Goal: Task Accomplishment & Management: Complete application form

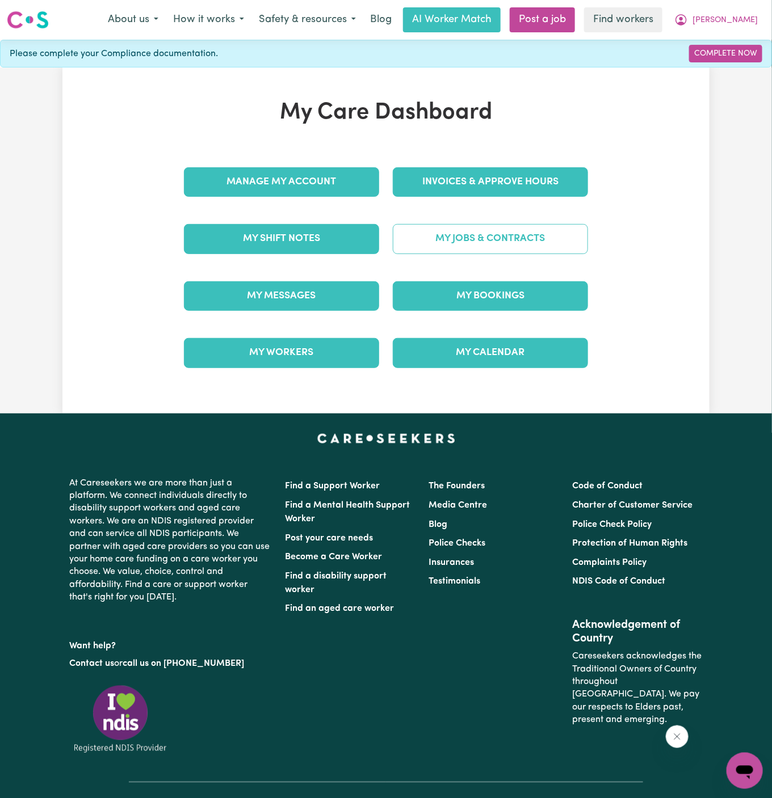
click at [469, 236] on link "My Jobs & Contracts" at bounding box center [490, 239] width 195 height 30
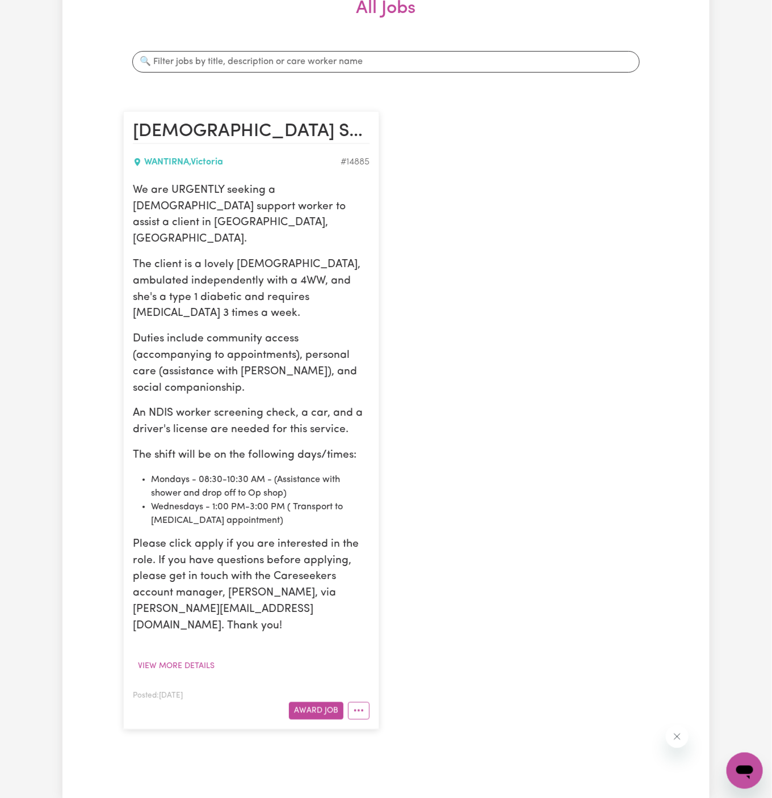
scroll to position [388, 0]
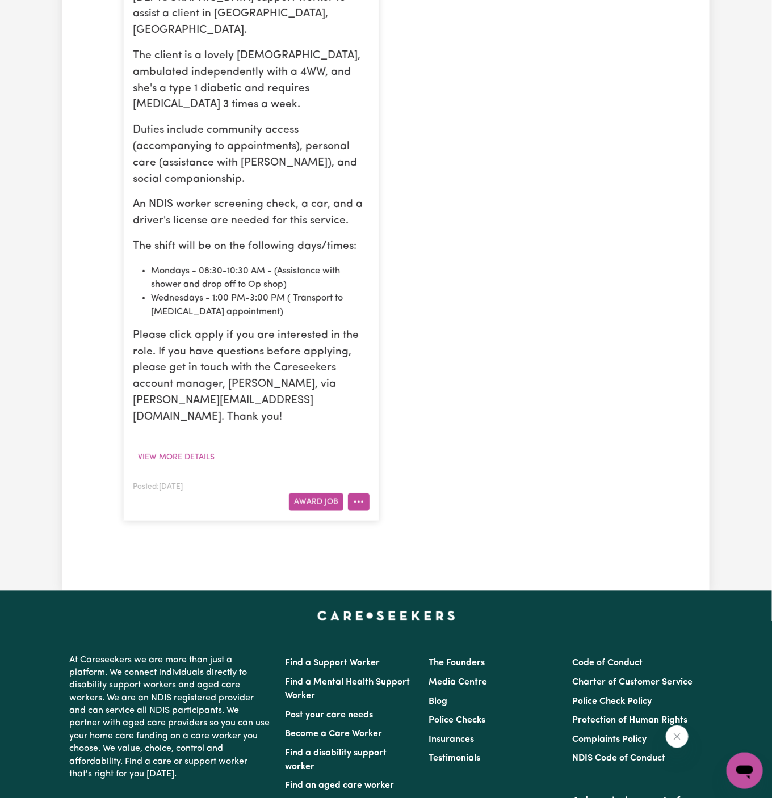
click at [359, 496] on icon "More options" at bounding box center [358, 501] width 11 height 11
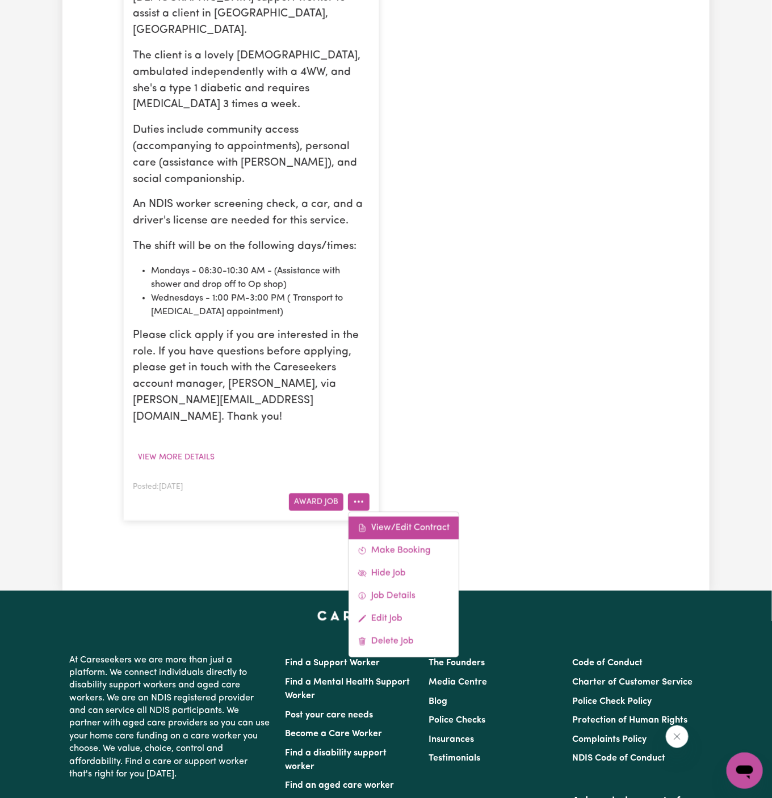
click at [411, 517] on link "View/Edit Contract" at bounding box center [403, 528] width 110 height 23
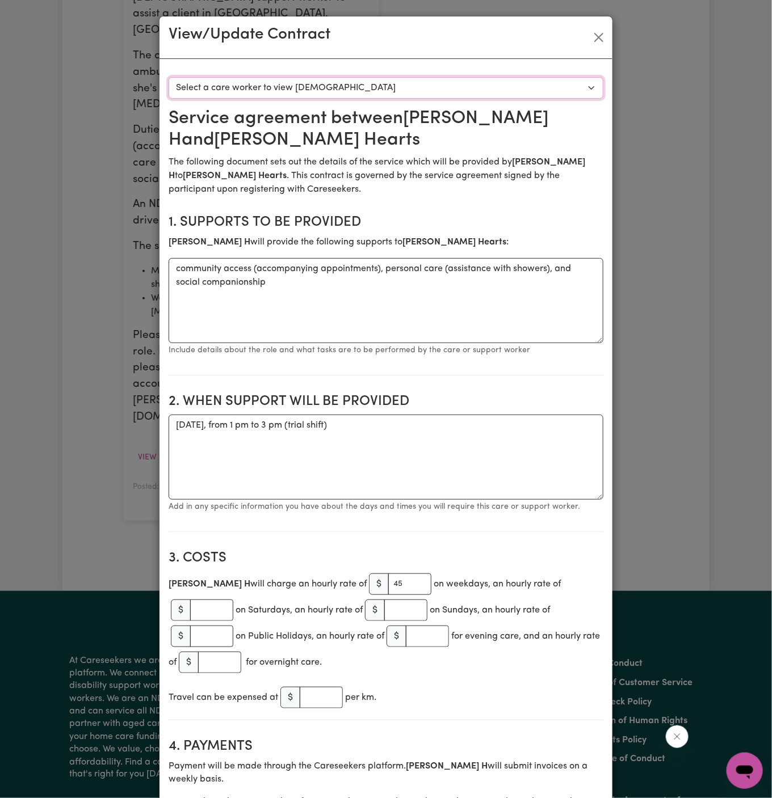
click at [356, 90] on select "Select a care worker to view [DEMOGRAPHIC_DATA] #10527 - [PERSON_NAME] H (contr…" at bounding box center [386, 88] width 435 height 22
click at [344, 429] on textarea "[DATE], from 1 pm to 3 pm (trial shift)" at bounding box center [386, 457] width 435 height 85
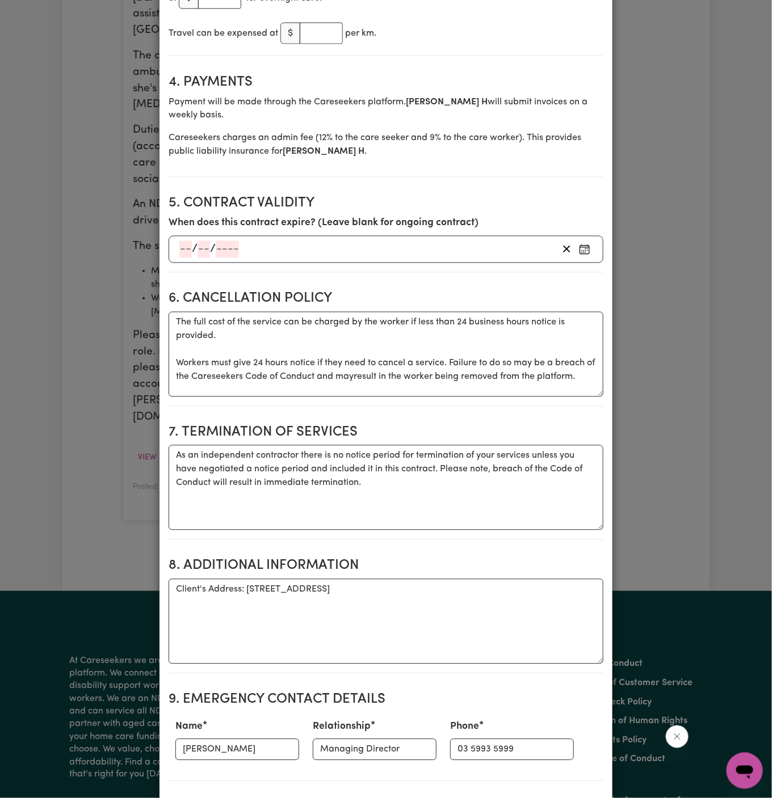
scroll to position [865, 0]
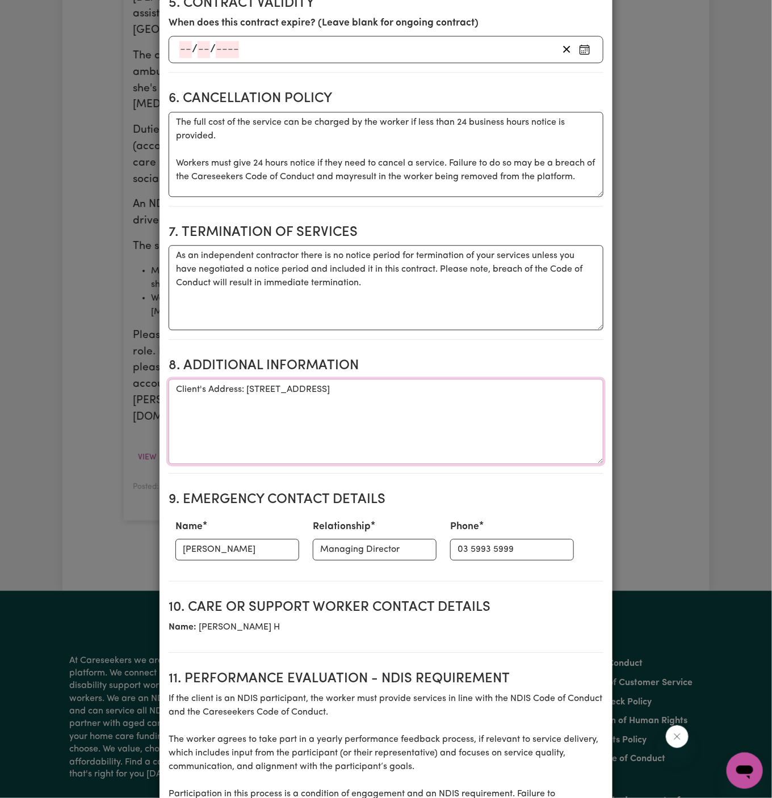
click at [288, 379] on textarea "Client's Address: [STREET_ADDRESS]" at bounding box center [386, 421] width 435 height 85
click at [495, 539] on input "03 5993 5999" at bounding box center [512, 550] width 124 height 22
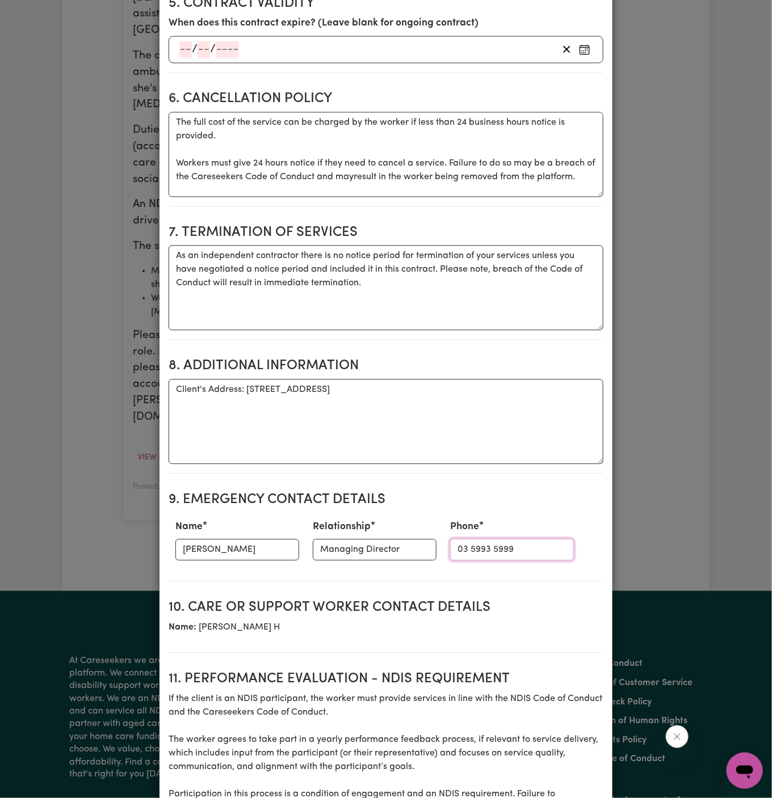
click at [495, 539] on input "03 5993 5999" at bounding box center [512, 550] width 124 height 22
paste input "Client's Address: [STREET_ADDRESS]"
click at [495, 539] on input "Client's Address: [STREET_ADDRESS]" at bounding box center [512, 550] width 124 height 22
type input "03 5993 5999"
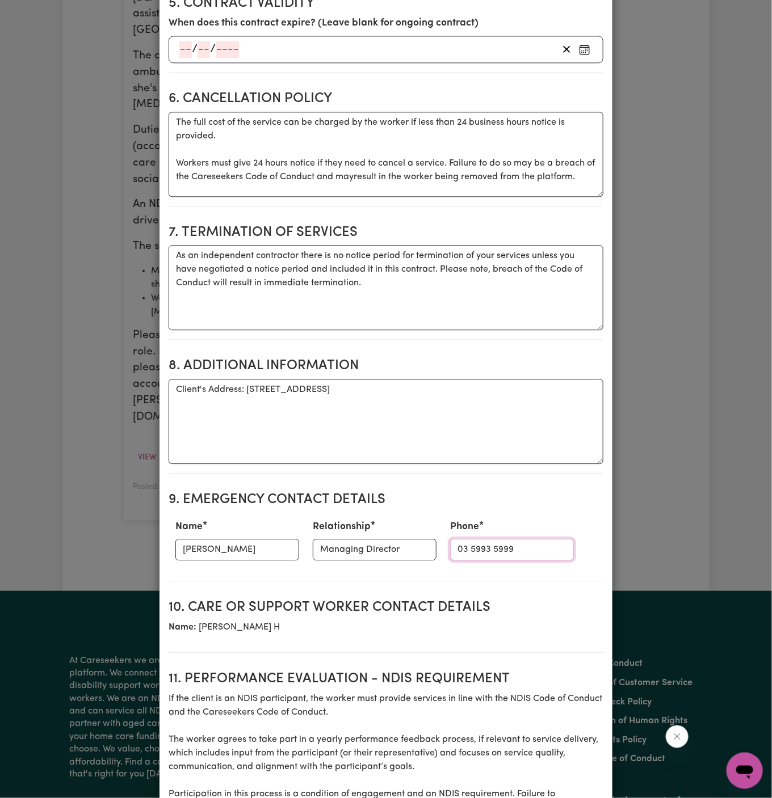
scroll to position [0, 0]
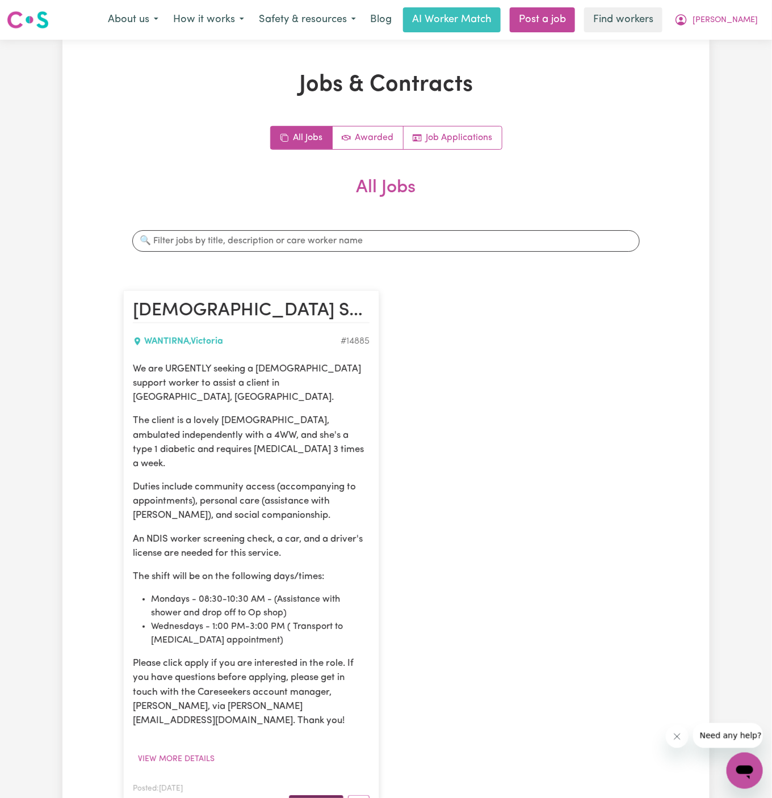
click at [311, 795] on button "Award Job" at bounding box center [316, 804] width 54 height 18
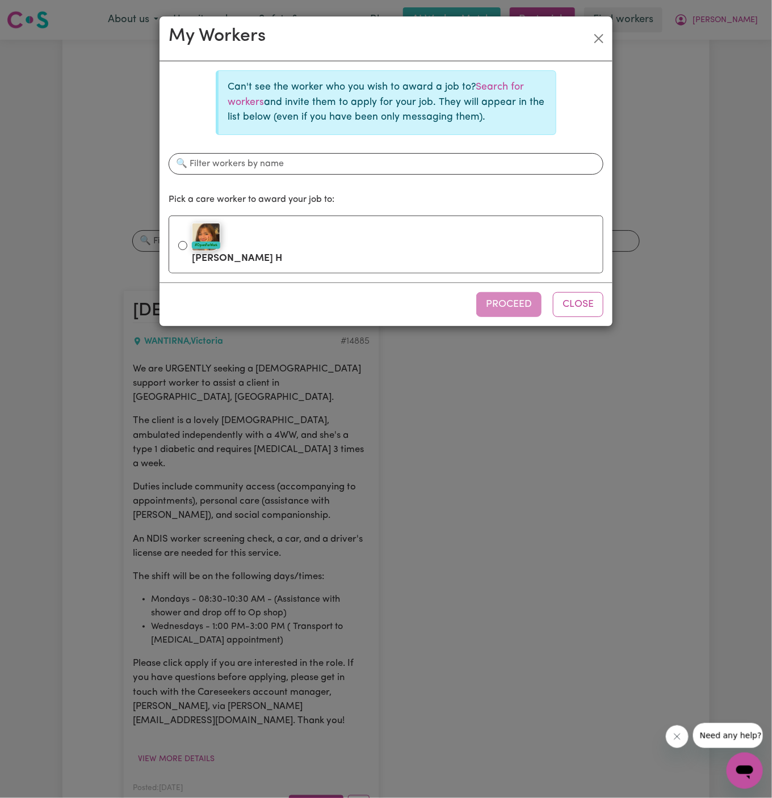
click at [313, 213] on div "Can't see the worker who you wish to award a job to? Search for workers and inv…" at bounding box center [386, 171] width 435 height 203
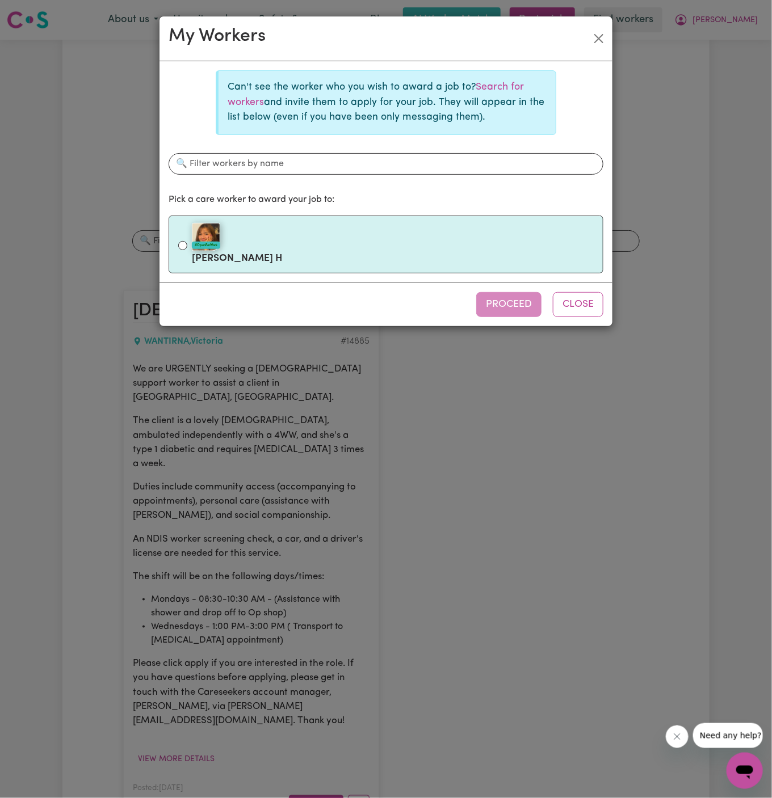
click at [440, 268] on li "#OpenForWork Phung H" at bounding box center [386, 245] width 435 height 58
click at [315, 255] on label "#OpenForWork Phung H" at bounding box center [393, 245] width 402 height 48
click at [187, 250] on input "#OpenForWork Phung H" at bounding box center [182, 245] width 9 height 9
radio input "true"
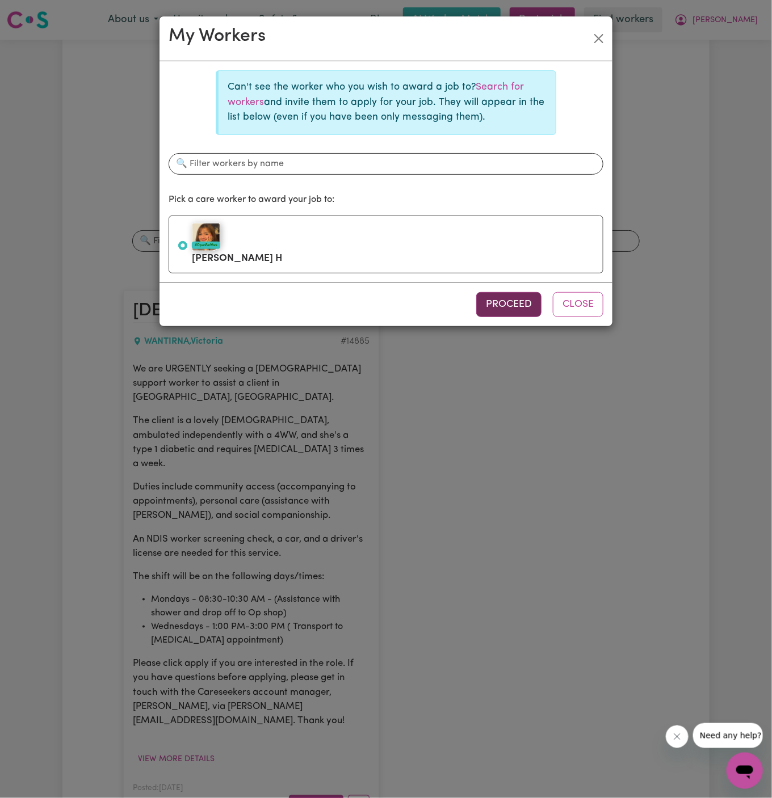
click at [517, 308] on button "Proceed" at bounding box center [508, 304] width 65 height 25
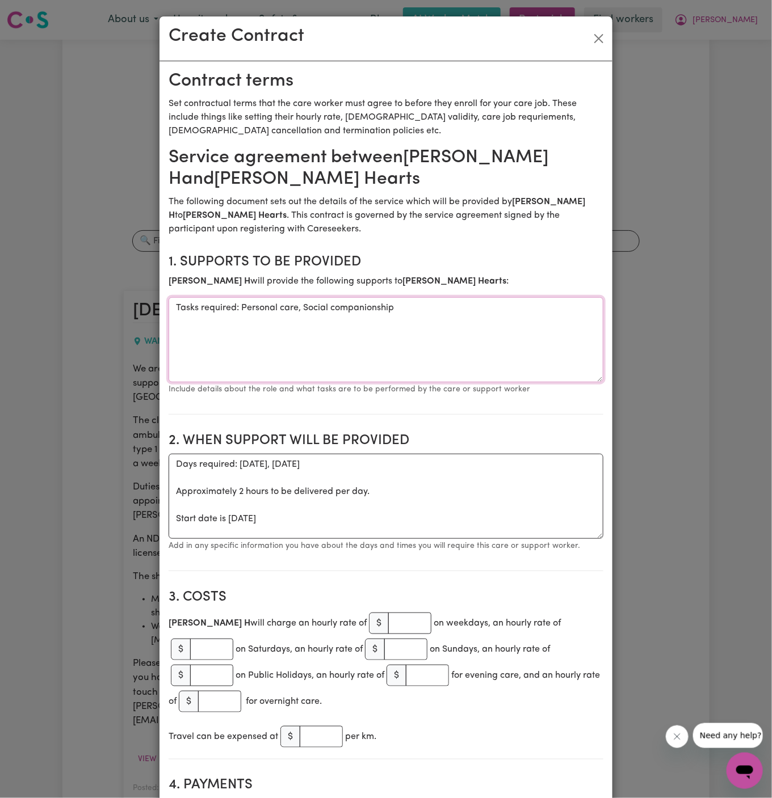
click at [237, 313] on textarea "Tasks required: Personal care, Social companionship" at bounding box center [386, 339] width 435 height 85
drag, startPoint x: 243, startPoint y: 310, endPoint x: 41, endPoint y: 309, distance: 201.4
click at [41, 309] on div "Create Contract Contract terms Set contractual terms that the care worker must …" at bounding box center [386, 399] width 772 height 798
type textarea "Personal care, Social companionship"
click at [242, 516] on textarea "Days required: wednesday, monday Approximately 2 hours to be delivered per day.…" at bounding box center [386, 496] width 435 height 85
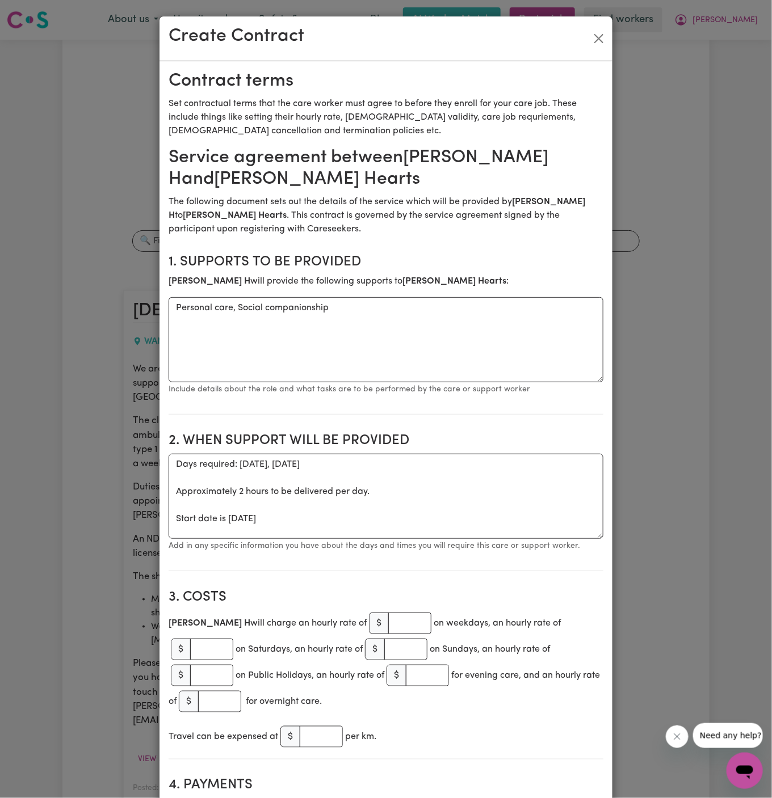
click at [345, 541] on p "Add in any specific information you have about the days and times you will requ…" at bounding box center [386, 546] width 435 height 14
drag, startPoint x: 350, startPoint y: 517, endPoint x: 174, endPoint y: 460, distance: 185.5
click at [174, 460] on textarea "Days required: wednesday, monday Approximately 2 hours to be delivered per day.…" at bounding box center [386, 496] width 435 height 85
paste textarea "[DATE], from 1 pm to 3 pm (trial shift)"
drag, startPoint x: 318, startPoint y: 510, endPoint x: 317, endPoint y: 524, distance: 13.7
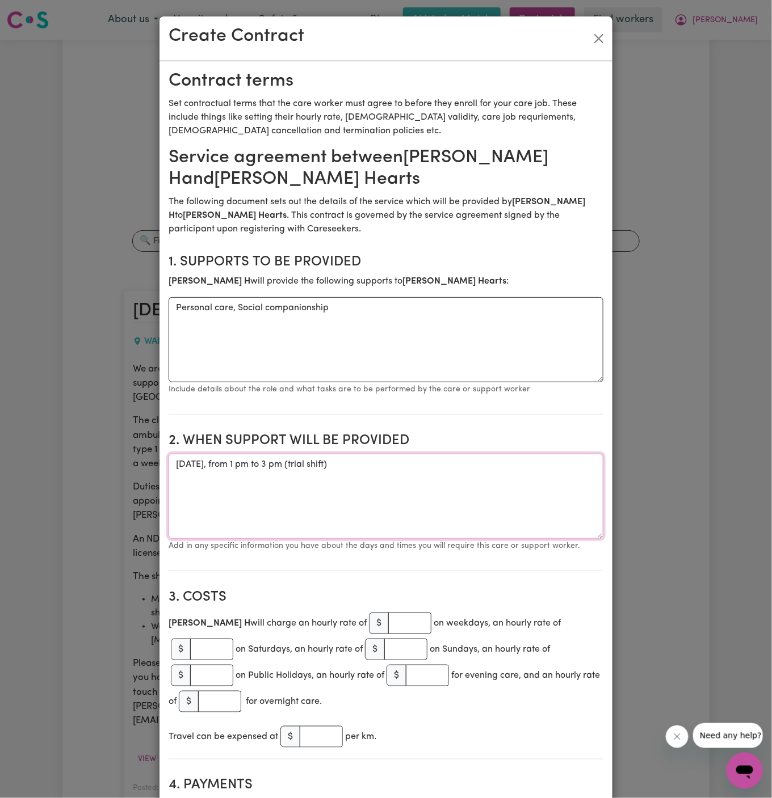
click at [318, 510] on textarea "[DATE], from 1 pm to 3 pm (trial shift)" at bounding box center [386, 496] width 435 height 85
click at [296, 469] on textarea "[DATE], from 1 pm to 3 pm (trial shift)" at bounding box center [386, 496] width 435 height 85
click at [254, 464] on textarea "[DATE], from 1 pm to 3 pm (trial shift)" at bounding box center [386, 496] width 435 height 85
click at [237, 461] on textarea "[DATE], from 1 pm to 3 pm (trial shift)" at bounding box center [386, 496] width 435 height 85
drag, startPoint x: 350, startPoint y: 469, endPoint x: 350, endPoint y: 477, distance: 7.9
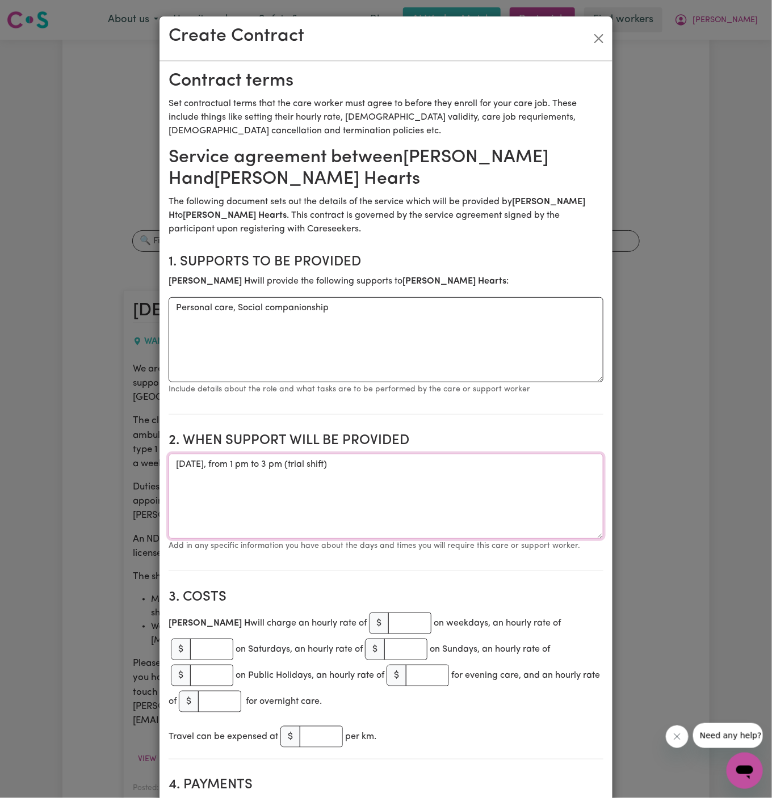
click at [350, 469] on textarea "Wednesday, 27 August 2025, from 1 pm to 3 pm (trial shift)" at bounding box center [386, 496] width 435 height 85
click at [400, 479] on textarea "Wednesday, 27 August 2025, from 1 pm to 3 pm (trial shift)" at bounding box center [386, 496] width 435 height 85
click at [454, 470] on textarea "Wednesday, 27 August 2025, from 1 pm to 3 pm (trial shift)" at bounding box center [386, 496] width 435 height 85
type textarea "Wednesday, 27 August 2025, from 1 pm to 3 pm (trial shift)"
click at [424, 347] on textarea "Personal care, Social companionship" at bounding box center [386, 339] width 435 height 85
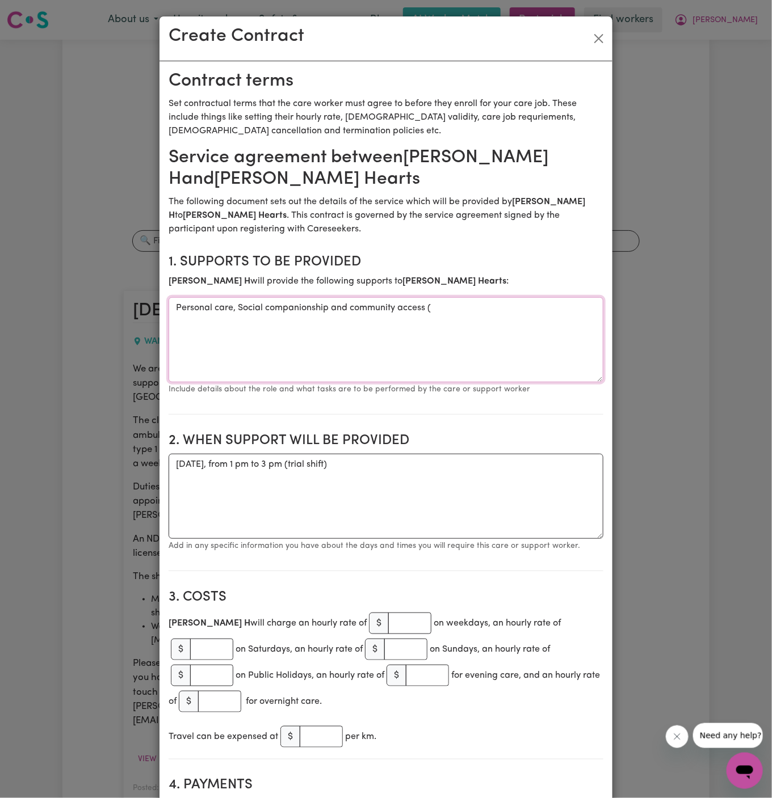
paste textarea "nvolve picking up the client from home then dropping them off to their dialysis…"
click at [406, 323] on textarea "Personal care, Social companionship and community access (involve picking up th…" at bounding box center [386, 339] width 435 height 85
click at [561, 318] on textarea "Personal care, Social companionship and community access (involve picking up th…" at bounding box center [386, 339] width 435 height 85
click at [340, 311] on textarea "Personal care, Social companionship and community access (involve picking up th…" at bounding box center [386, 339] width 435 height 85
click at [186, 321] on textarea "Personal care, Social companionship, and community access (involve picking up t…" at bounding box center [386, 339] width 435 height 85
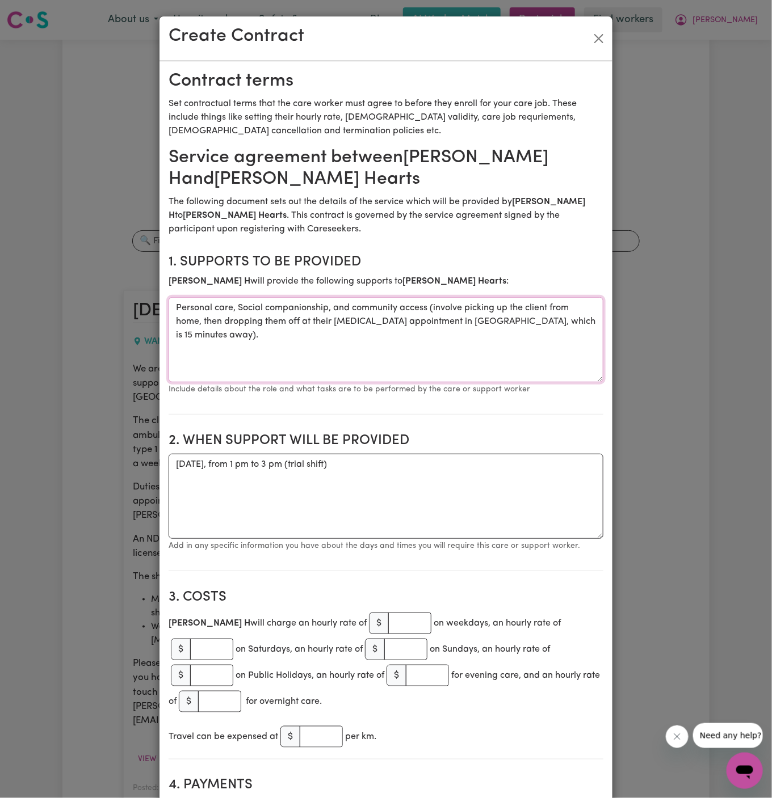
click at [314, 332] on textarea "Personal care, Social companionship, and community access (involve picking up t…" at bounding box center [386, 339] width 435 height 85
type textarea "Personal care, Social companionship, and community access (involve picking up t…"
click at [329, 451] on section "2. When support will be provided When support will be provided Wednesday, 27 Au…" at bounding box center [386, 498] width 435 height 148
click at [388, 624] on input "number" at bounding box center [409, 624] width 43 height 22
type input "45"
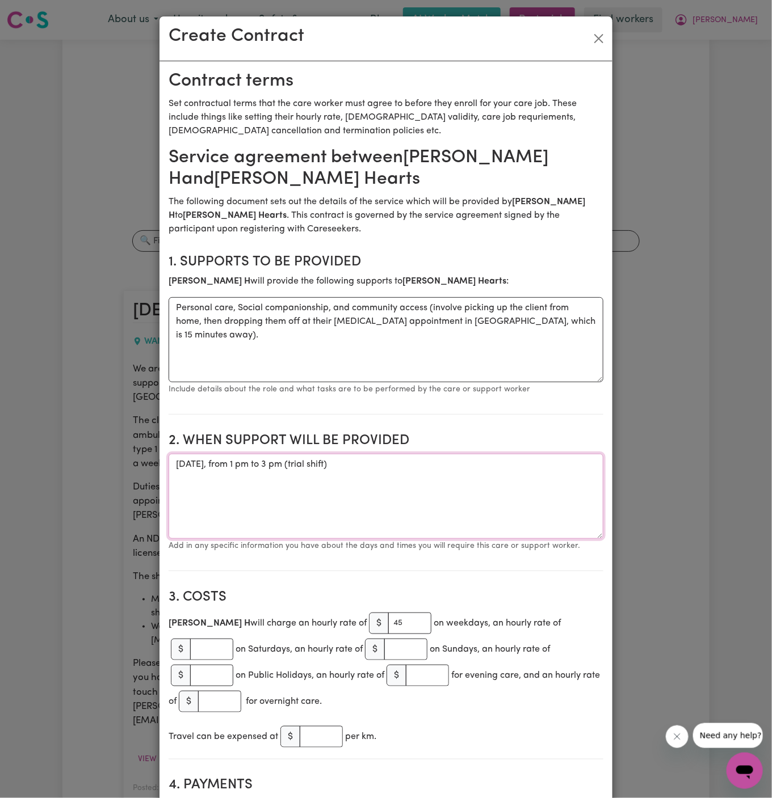
click at [445, 520] on textarea "Wednesday, 27 August 2025, from 1 pm to 3 pm (trial shift)" at bounding box center [386, 496] width 435 height 85
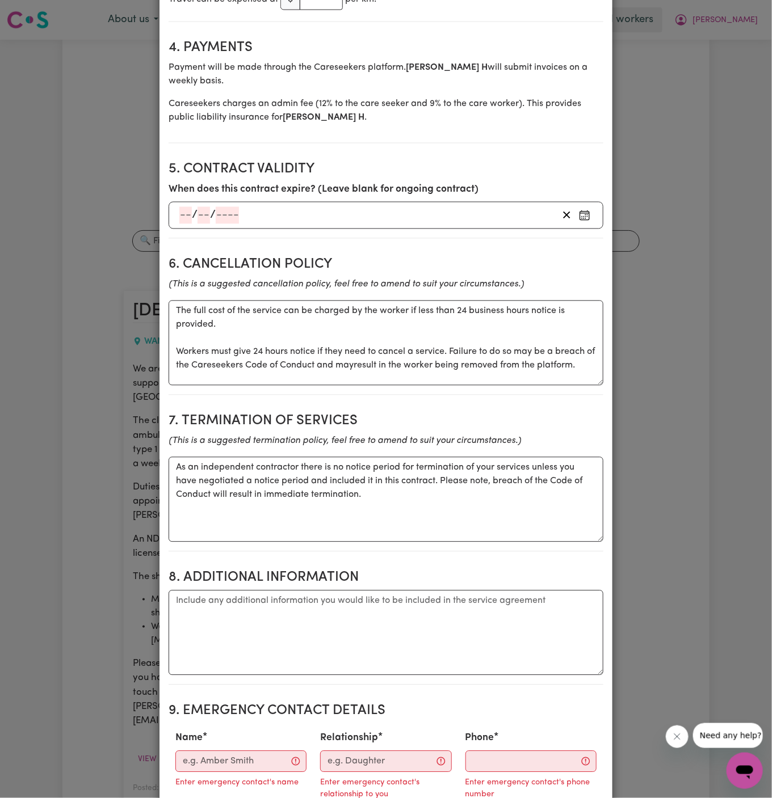
scroll to position [755, 0]
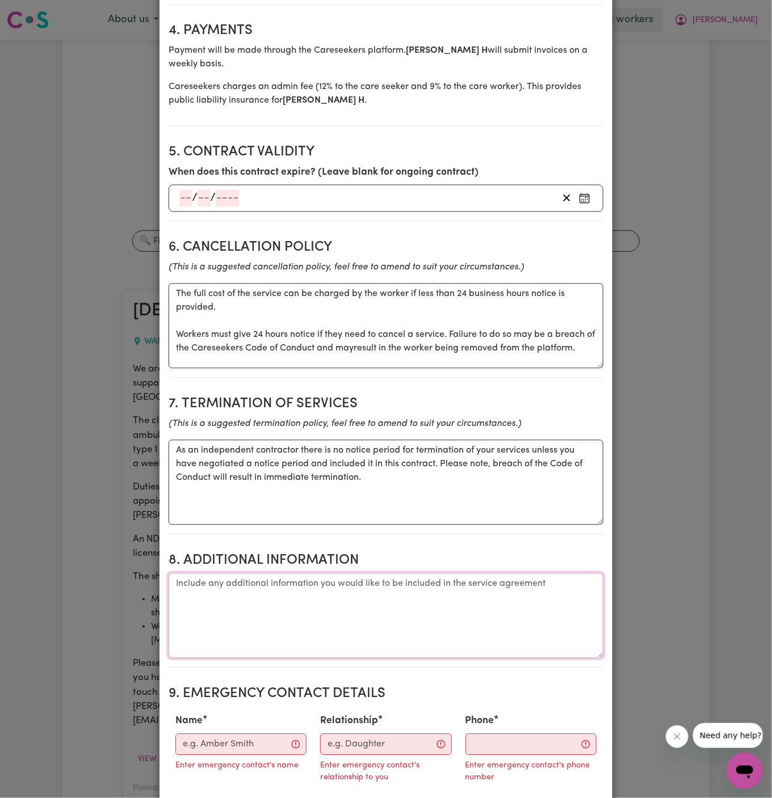
click at [294, 587] on textarea "Additional information" at bounding box center [386, 616] width 435 height 85
paste textarea "Client's Address: [STREET_ADDRESS]"
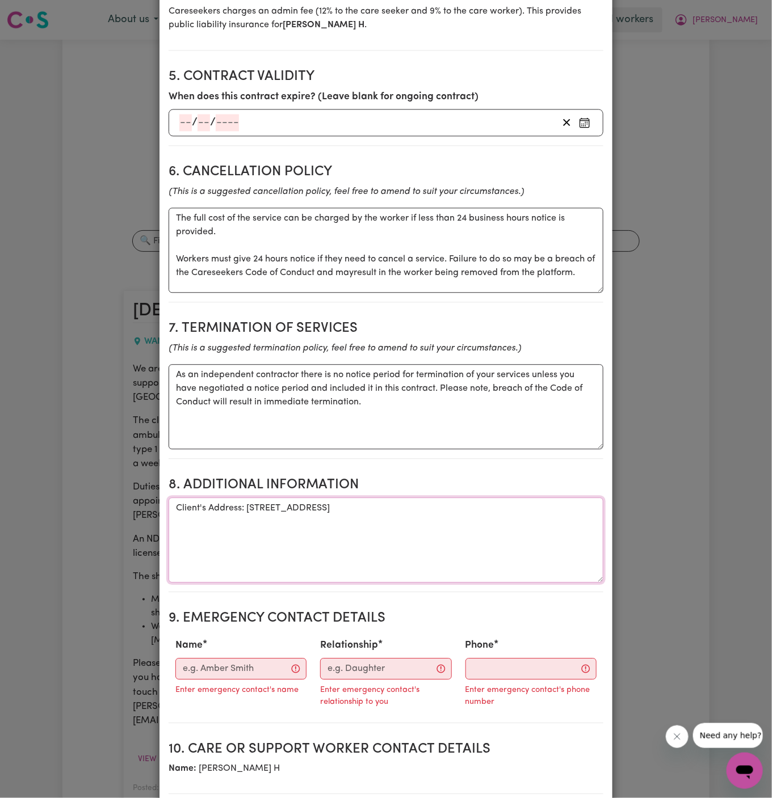
scroll to position [882, 0]
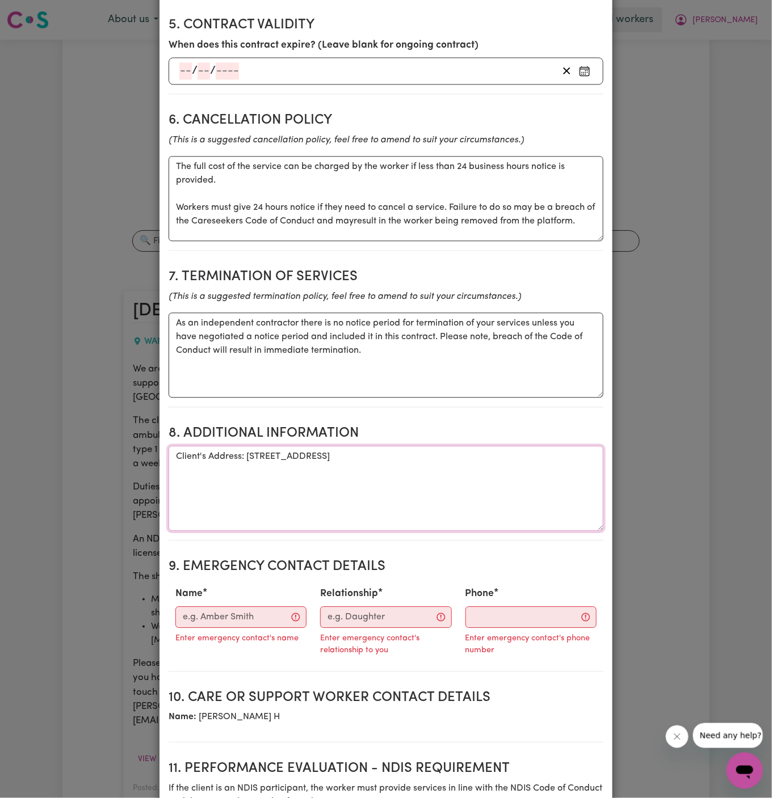
type textarea "Client's Address: [STREET_ADDRESS]"
click at [519, 607] on input "Phone" at bounding box center [530, 618] width 131 height 22
paste input "03 5993 5999"
type input "03 5993 5999"
click at [252, 582] on div "Name Enter emergency contact's name" at bounding box center [243, 618] width 149 height 73
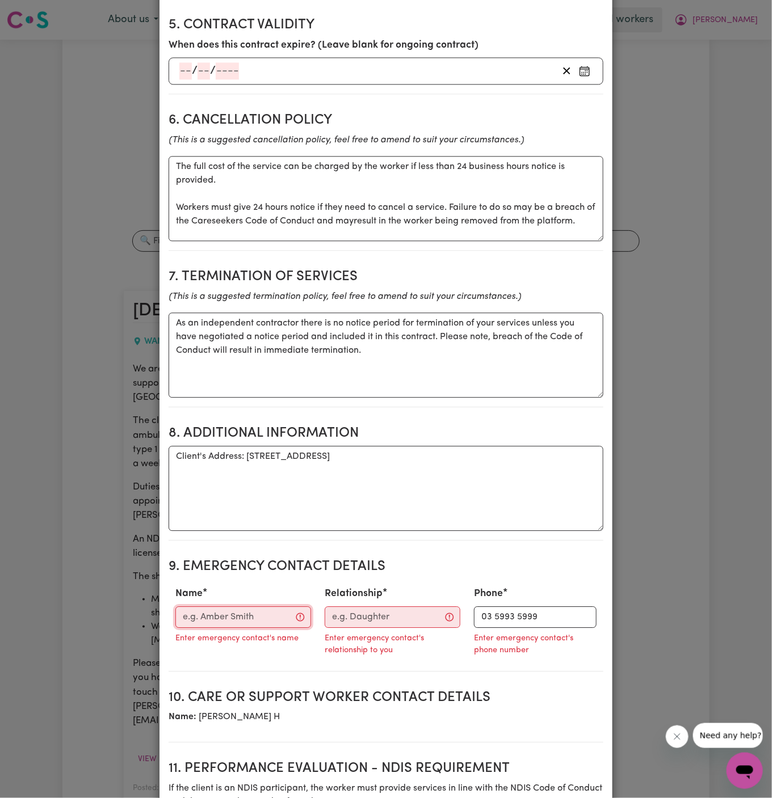
click at [249, 607] on input "Name" at bounding box center [243, 618] width 136 height 22
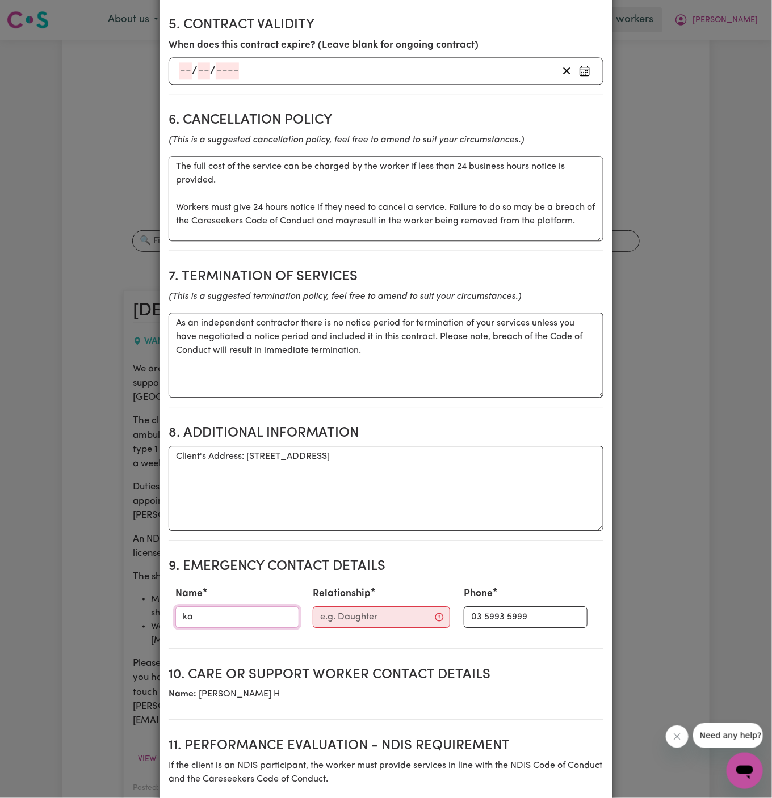
type input "k"
type input "[PERSON_NAME]"
click at [338, 600] on div "Relationship" at bounding box center [381, 607] width 151 height 50
click at [363, 607] on input "Relationship" at bounding box center [381, 618] width 137 height 22
type input "Managing Director"
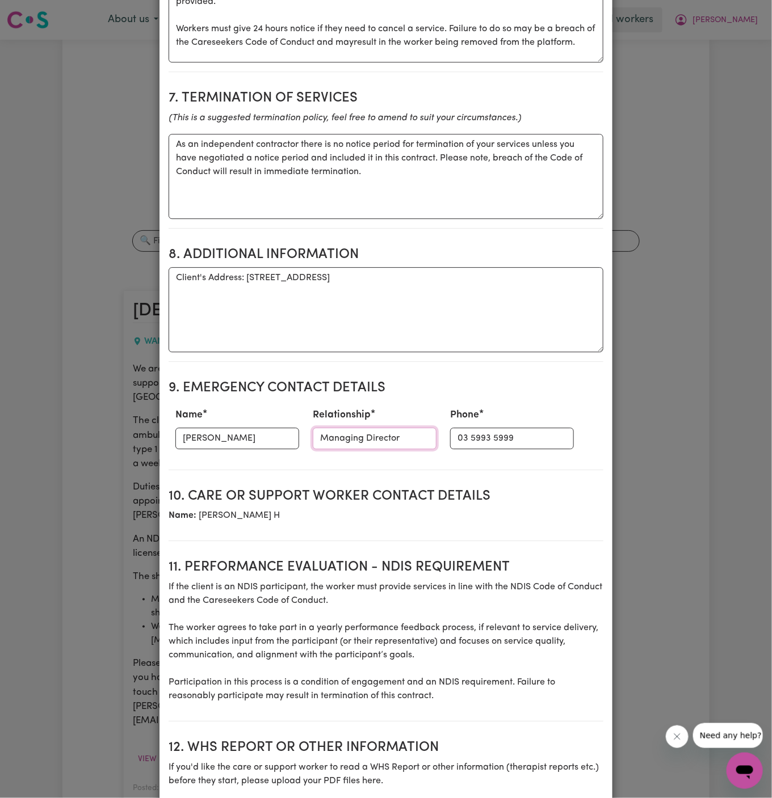
scroll to position [1178, 0]
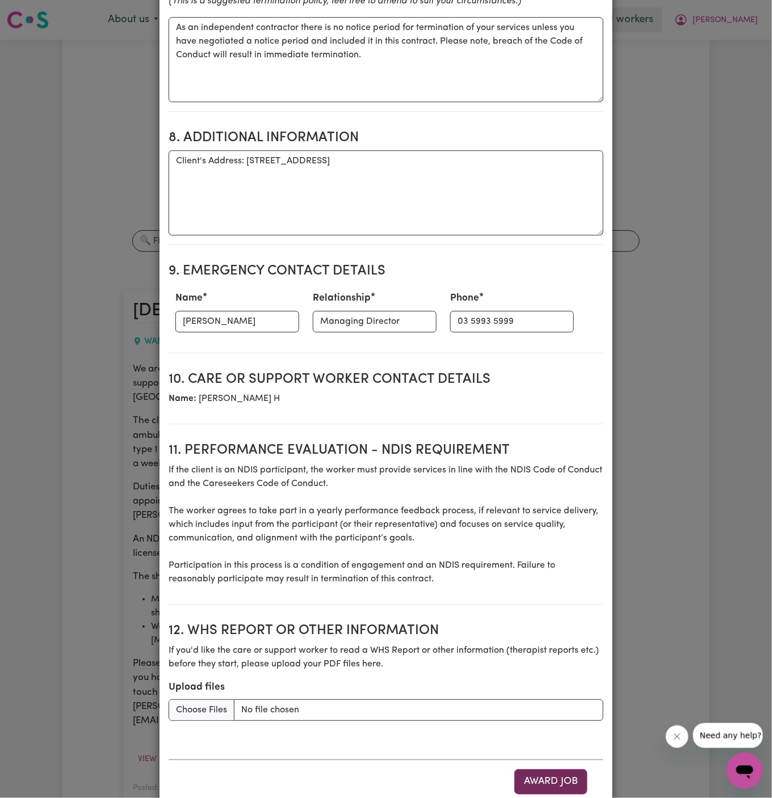
click at [565, 769] on button "Award Job" at bounding box center [550, 781] width 73 height 25
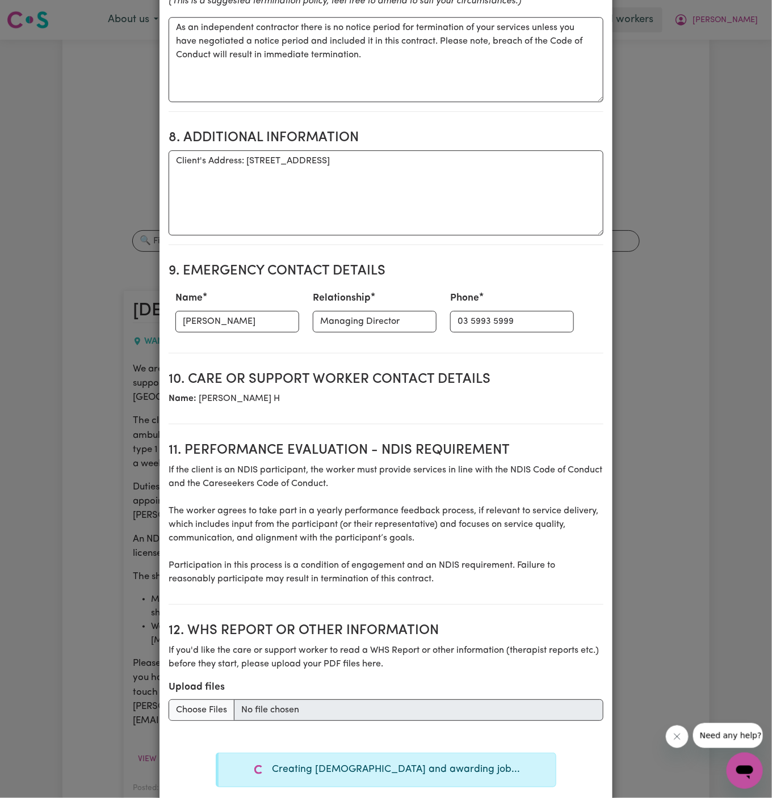
type textarea "Tasks required: Personal care, Social companionship"
type textarea "Days required: wednesday, monday Approximately 2 hours to be delivered per day.…"
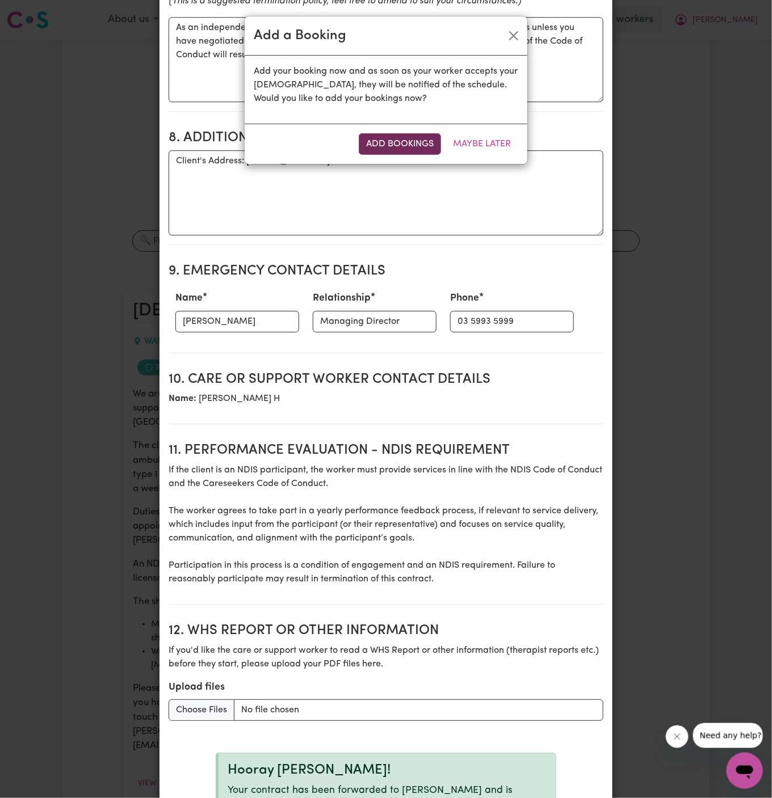
click at [426, 145] on button "Add Bookings" at bounding box center [400, 144] width 82 height 22
type textarea "Tasks required: Personal care, Social companionship"
type textarea "Days required: wednesday, monday Approximately 2 hours to be delivered per day.…"
type textarea "The full cost of the service can be charged by the worker if less than 24 busin…"
type textarea "As an independent contractor there is no notice period for termination of your …"
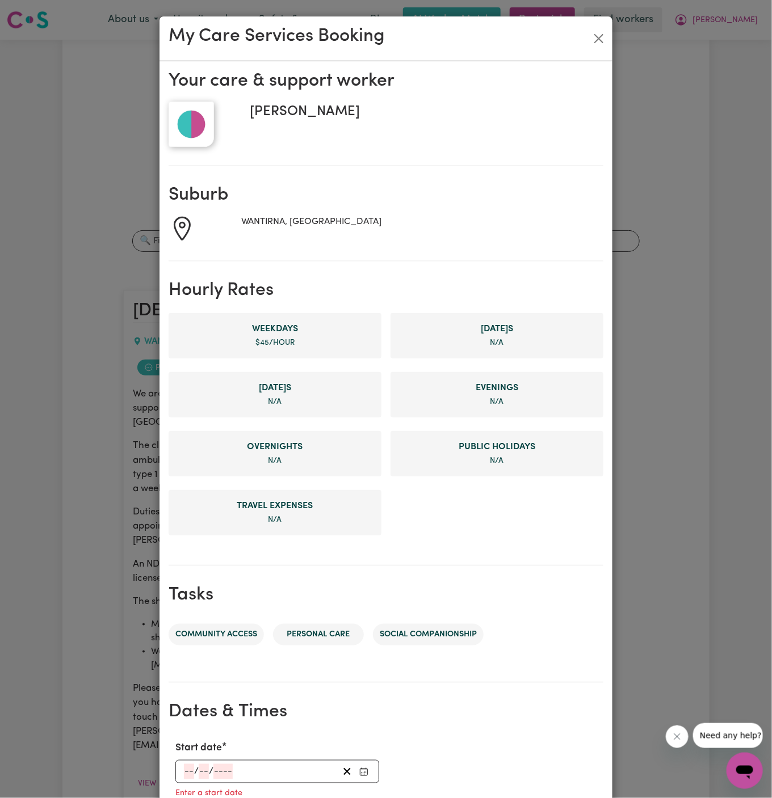
scroll to position [260, 0]
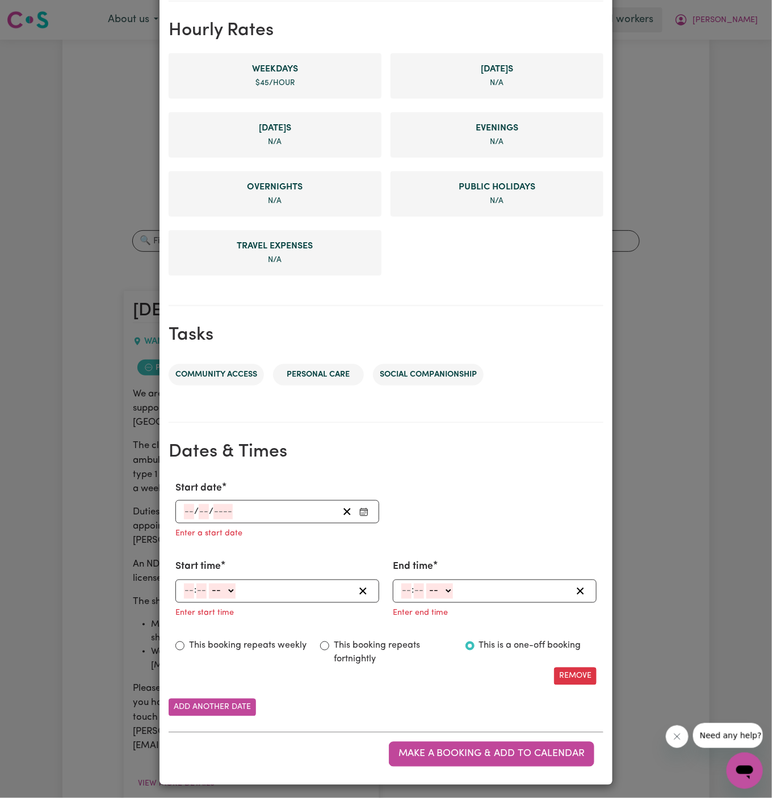
click at [189, 511] on input "number" at bounding box center [189, 511] width 10 height 15
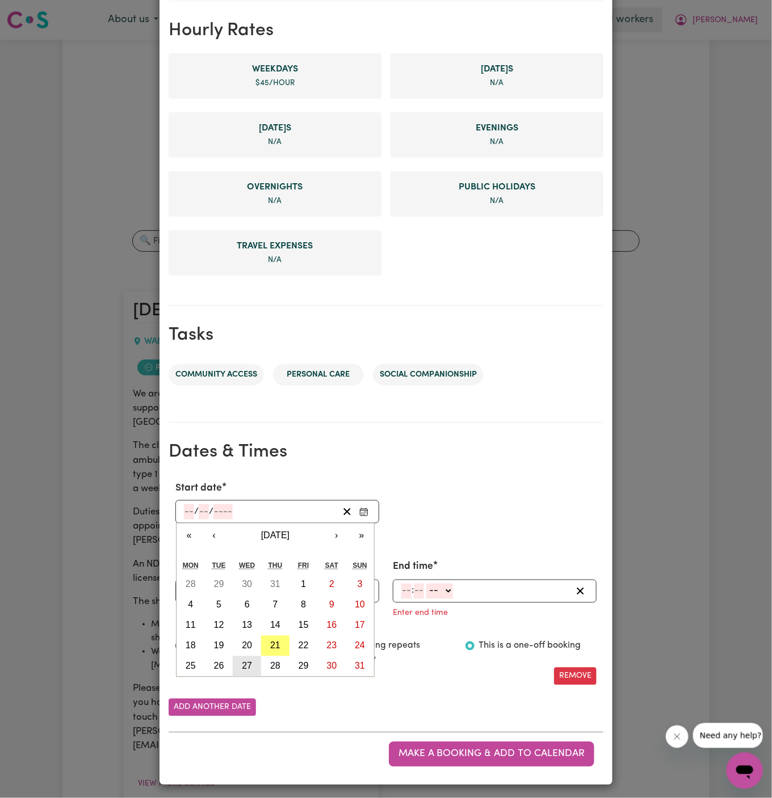
click at [250, 662] on abbr "27" at bounding box center [247, 667] width 10 height 10
type input "2025-08-27"
type input "27"
type input "8"
type input "2025"
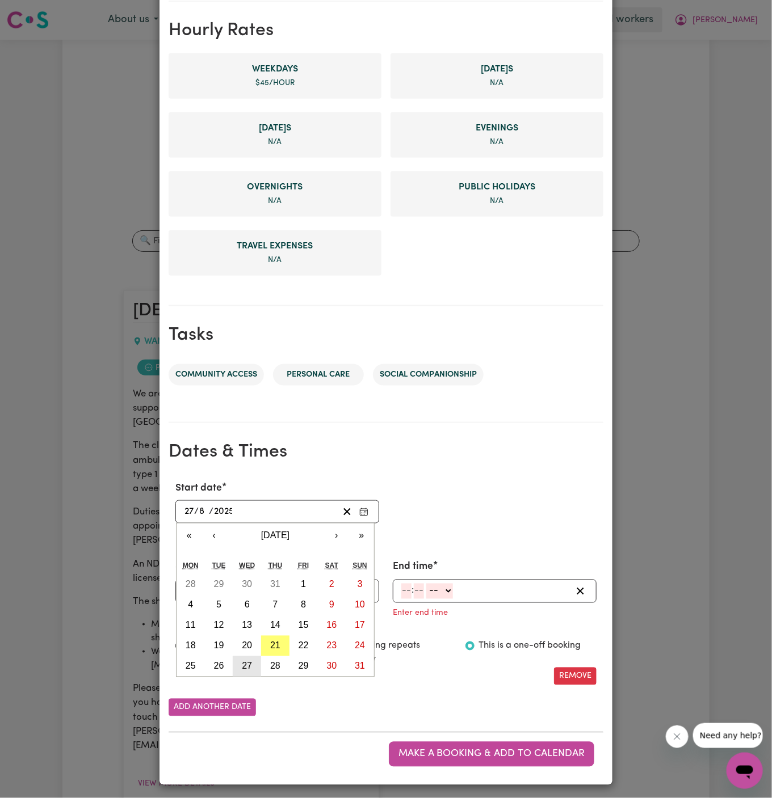
scroll to position [237, 0]
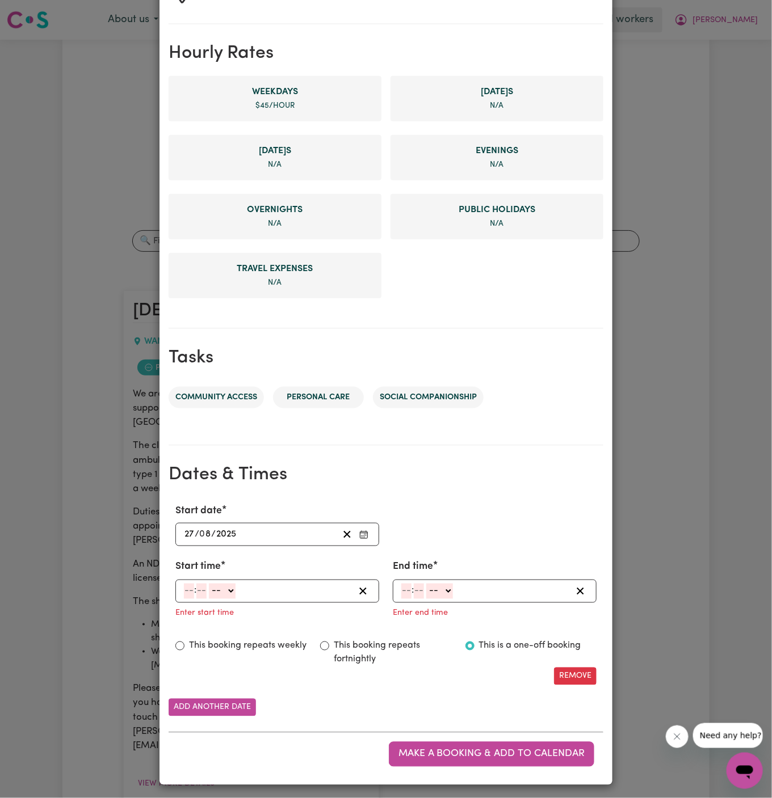
click at [188, 587] on input "number" at bounding box center [189, 591] width 10 height 15
type input "10"
type input "0"
type input "1"
click at [218, 584] on select "-- AM PM" at bounding box center [220, 591] width 27 height 15
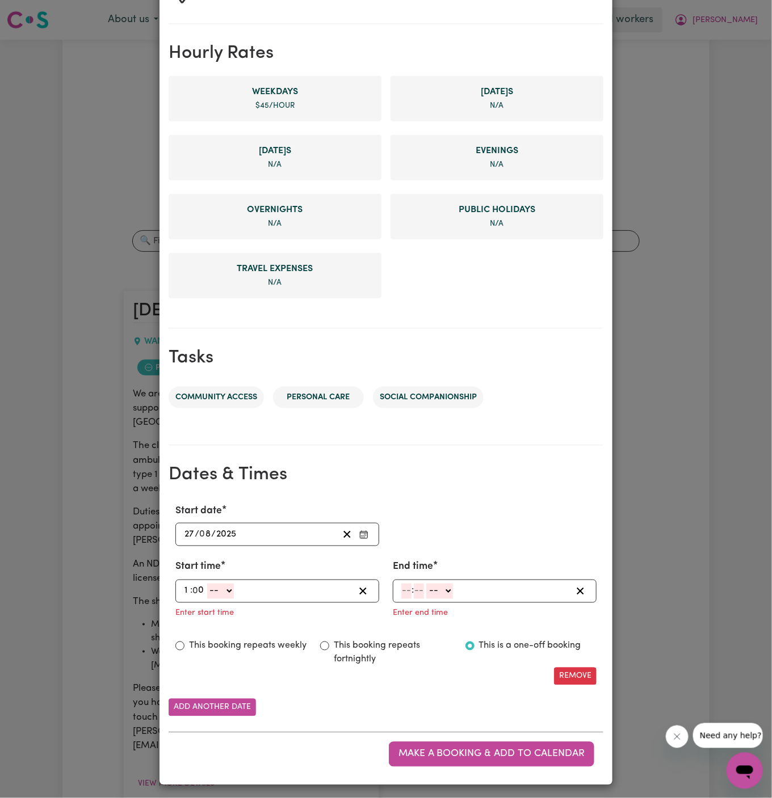
select select "pm"
click at [207, 584] on select "-- AM PM" at bounding box center [220, 591] width 27 height 15
type input "13:00"
click at [408, 586] on input "number" at bounding box center [406, 591] width 10 height 15
type input "3"
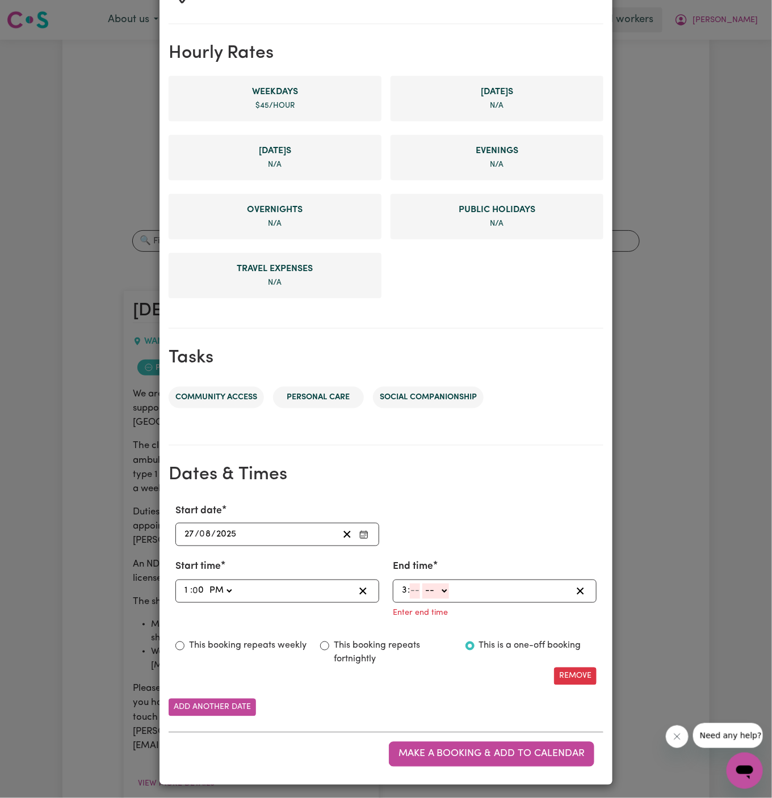
click at [439, 591] on select "-- AM PM" at bounding box center [435, 591] width 27 height 15
click at [416, 588] on input "number" at bounding box center [415, 591] width 10 height 15
type input "00"
click at [448, 587] on select "-- AM PM" at bounding box center [437, 591] width 27 height 15
select select "pm"
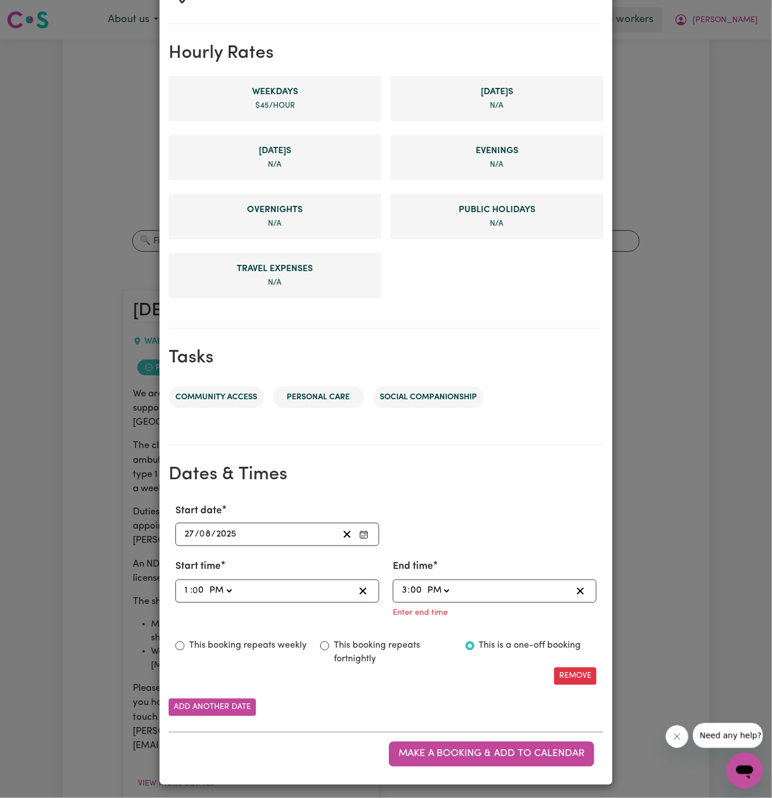
click at [424, 599] on select "-- AM PM" at bounding box center [437, 591] width 27 height 15
type input "15:00"
type input "0"
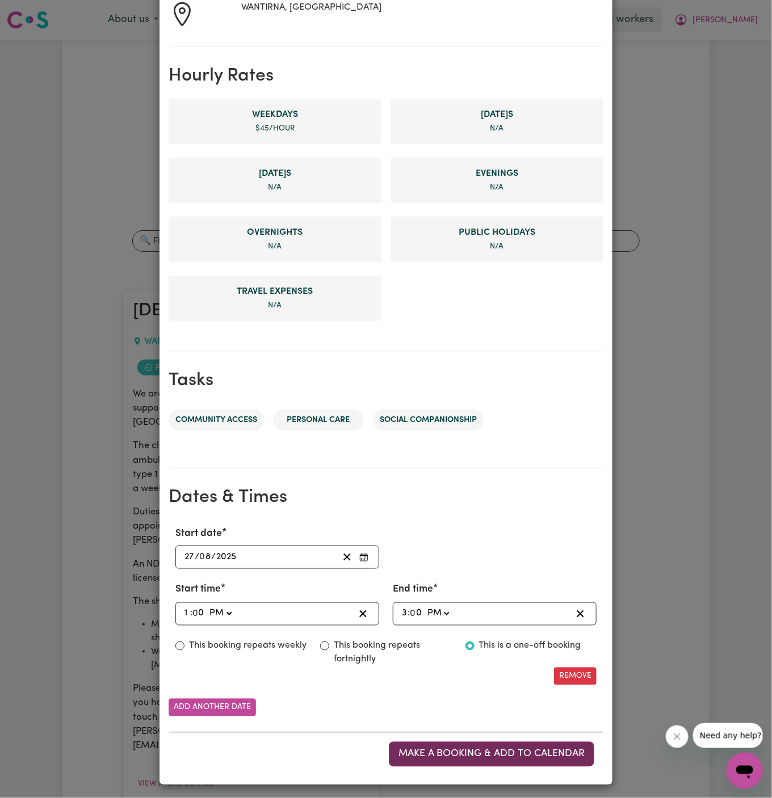
click at [515, 750] on span "Make a booking & add to calendar" at bounding box center [491, 755] width 186 height 10
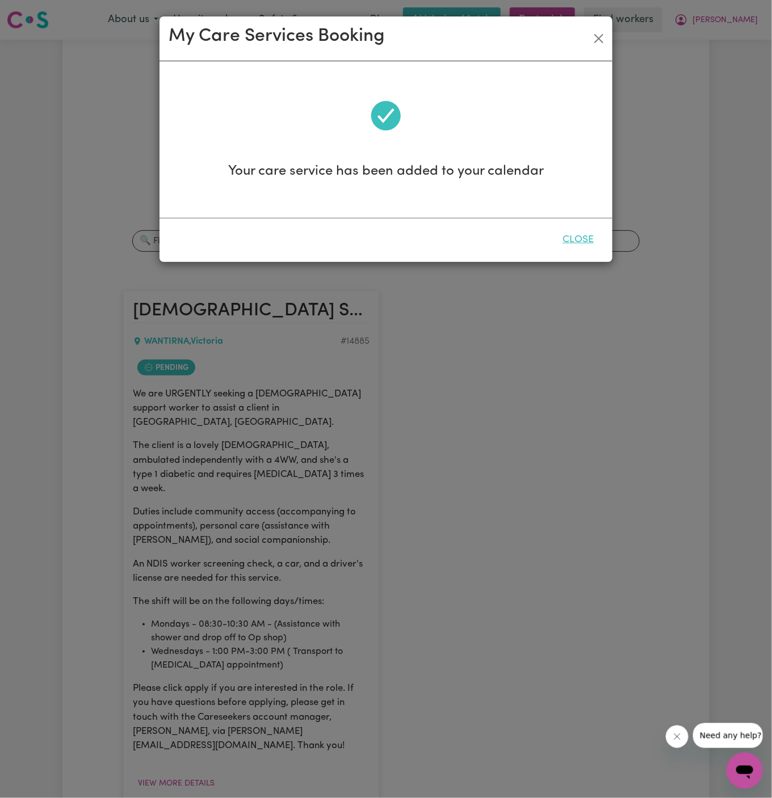
click at [584, 235] on button "Close" at bounding box center [578, 240] width 50 height 25
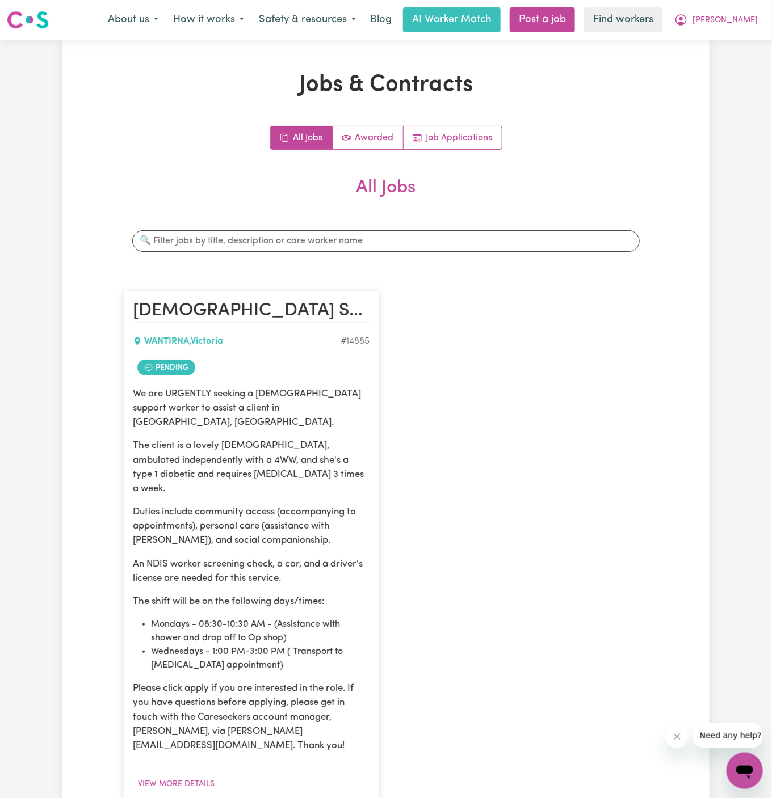
click at [412, 724] on link "Hide Job" at bounding box center [403, 735] width 110 height 23
click at [405, 679] on link "View/Edit Contract" at bounding box center [403, 690] width 110 height 23
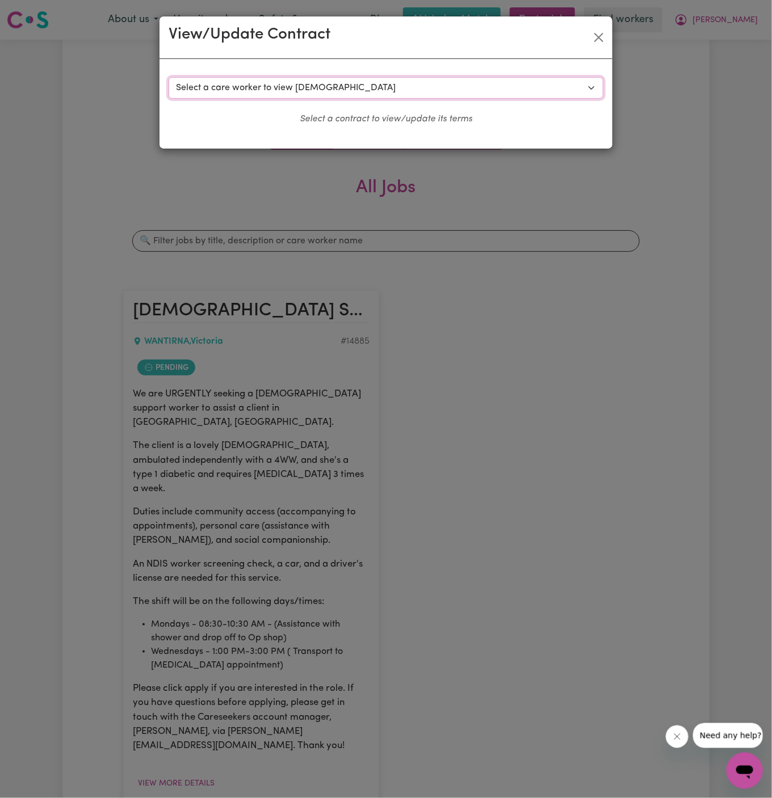
click at [337, 86] on select "Select a care worker to view contract #10527 - Phung H (contract rejected) #105…" at bounding box center [386, 88] width 435 height 22
select select "10159"
click at [169, 77] on select "Select a care worker to view contract #10527 - Phung H (contract rejected) #105…" at bounding box center [386, 88] width 435 height 22
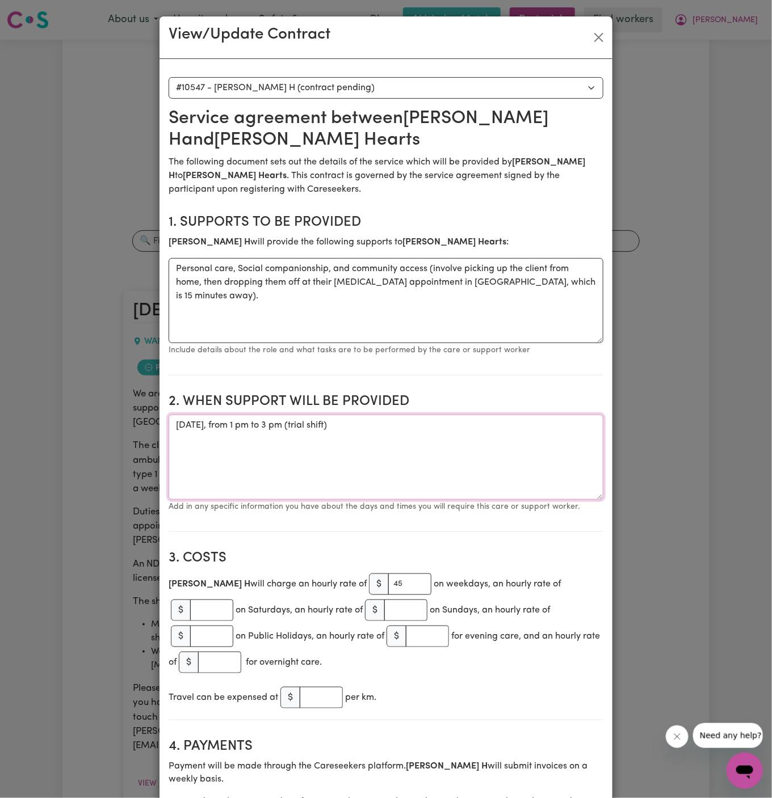
click at [329, 430] on textarea "Wednesday, 27 August 2025, from 1 pm to 3 pm (trial shift)" at bounding box center [386, 457] width 435 height 85
click at [462, 466] on textarea "Wednesday, 27 August 2025, from 1 pm to 3 pm (trial shift)" at bounding box center [386, 457] width 435 height 85
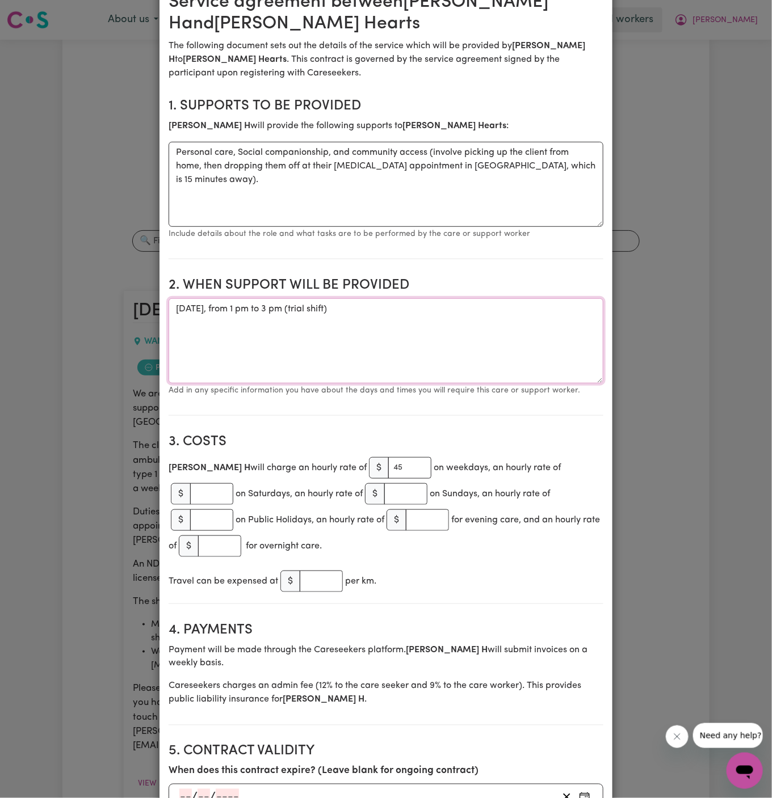
scroll to position [215, 0]
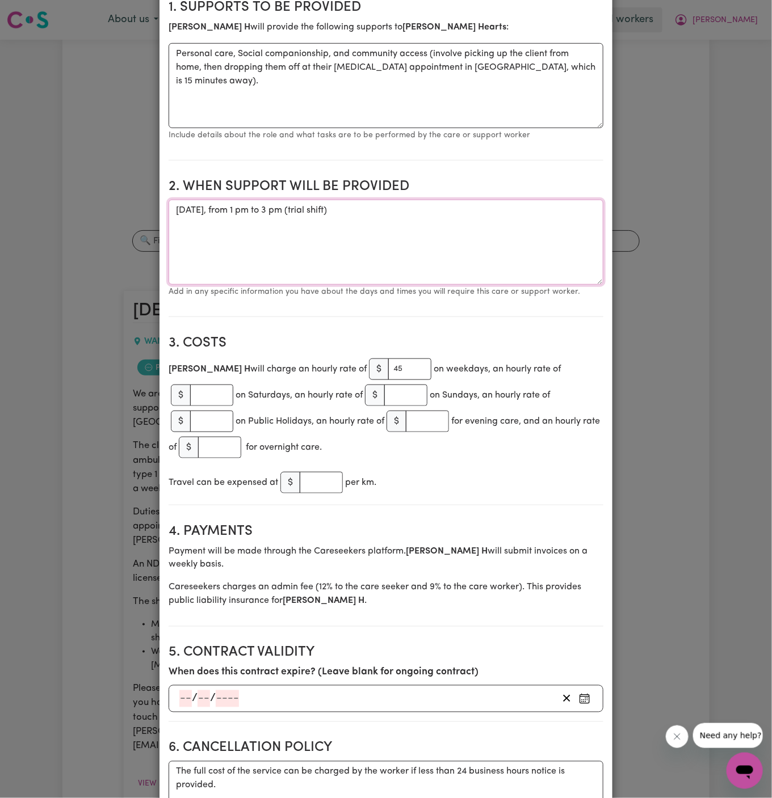
click at [283, 212] on textarea "Wednesday, 27 August 2025, from 1 pm to 3 pm (trial shift)" at bounding box center [386, 242] width 435 height 85
